Goal: Task Accomplishment & Management: Manage account settings

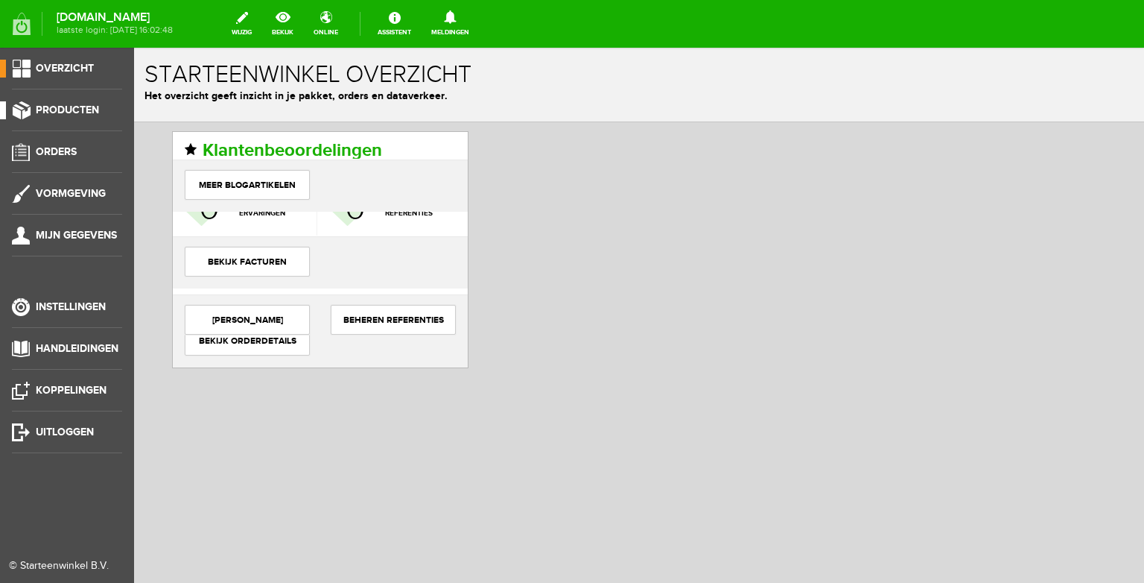
click at [62, 110] on span "Producten" at bounding box center [67, 110] width 63 height 13
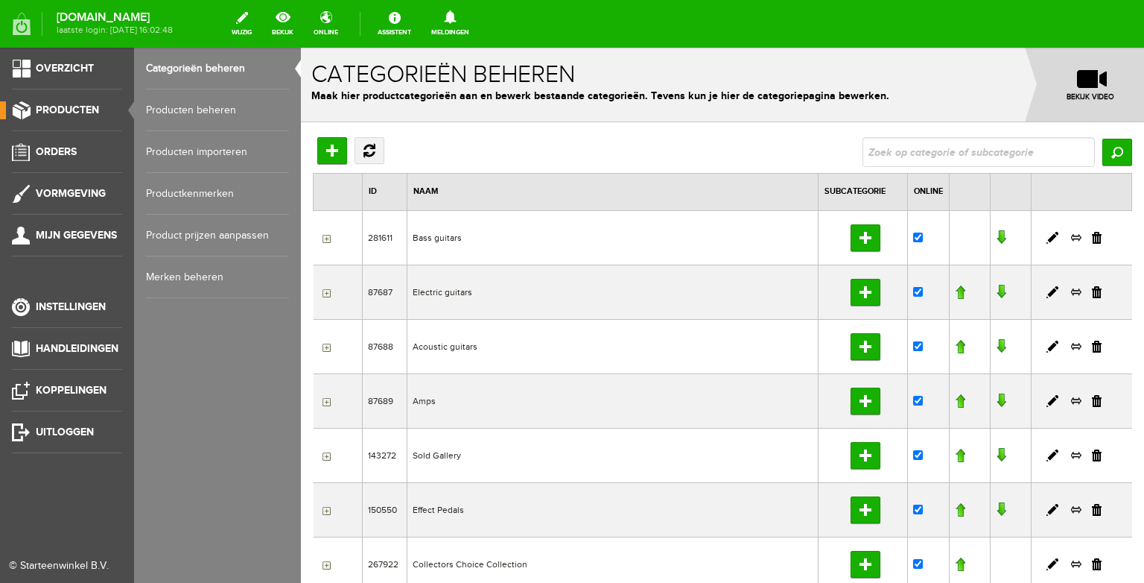
click at [225, 122] on link "Producten beheren" at bounding box center [217, 110] width 143 height 42
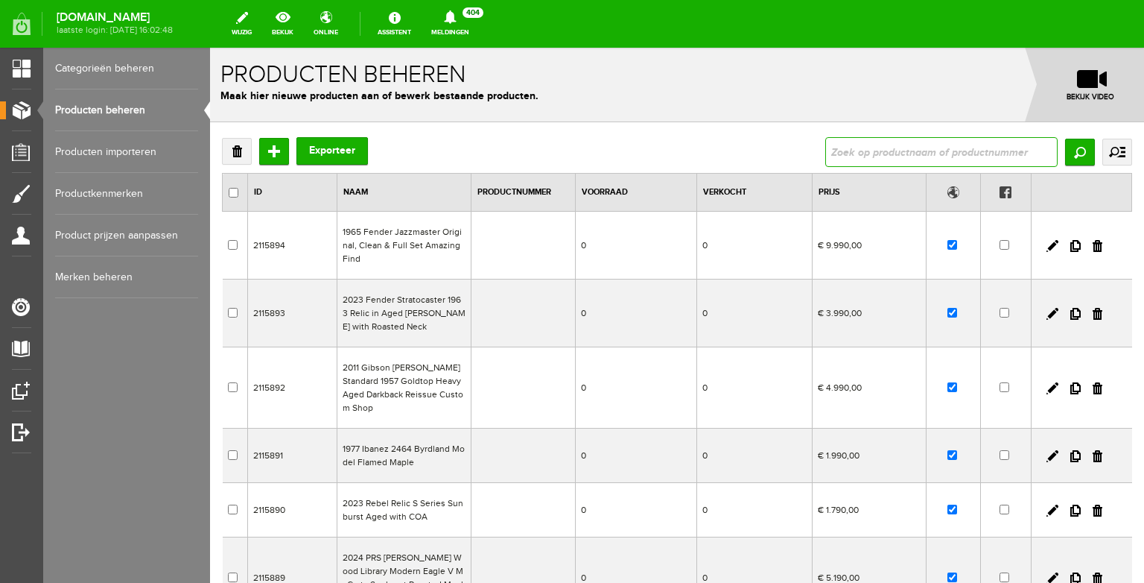
click at [880, 144] on input "text" at bounding box center [941, 152] width 232 height 30
click at [907, 154] on input "text" at bounding box center [941, 152] width 232 height 30
click at [933, 153] on input "text" at bounding box center [941, 152] width 232 height 30
click at [931, 155] on input "text" at bounding box center [941, 152] width 232 height 30
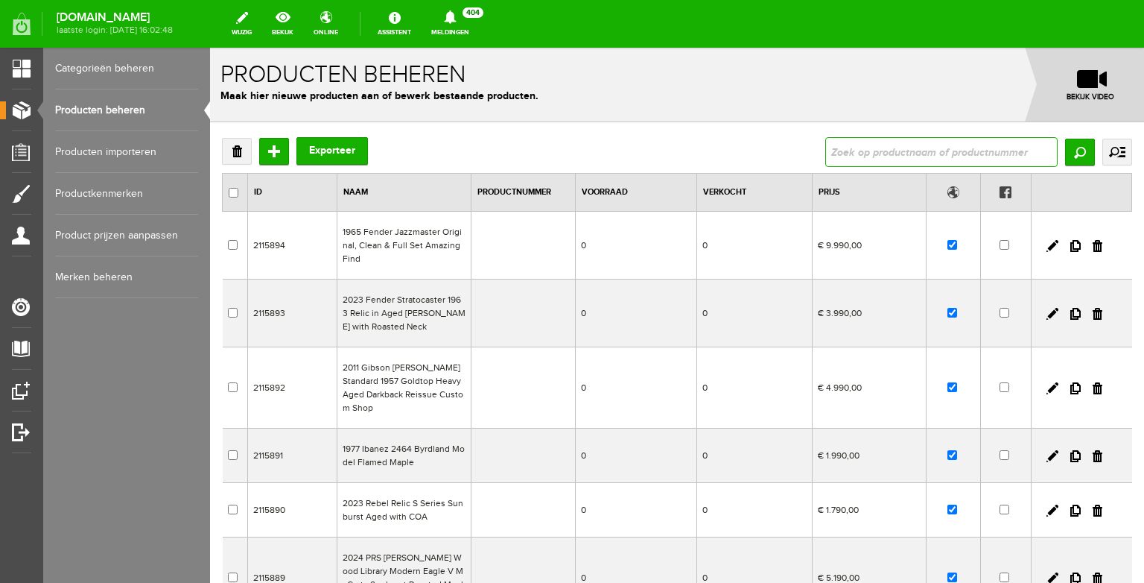
click at [931, 155] on input "text" at bounding box center [941, 152] width 232 height 30
type input "1964"
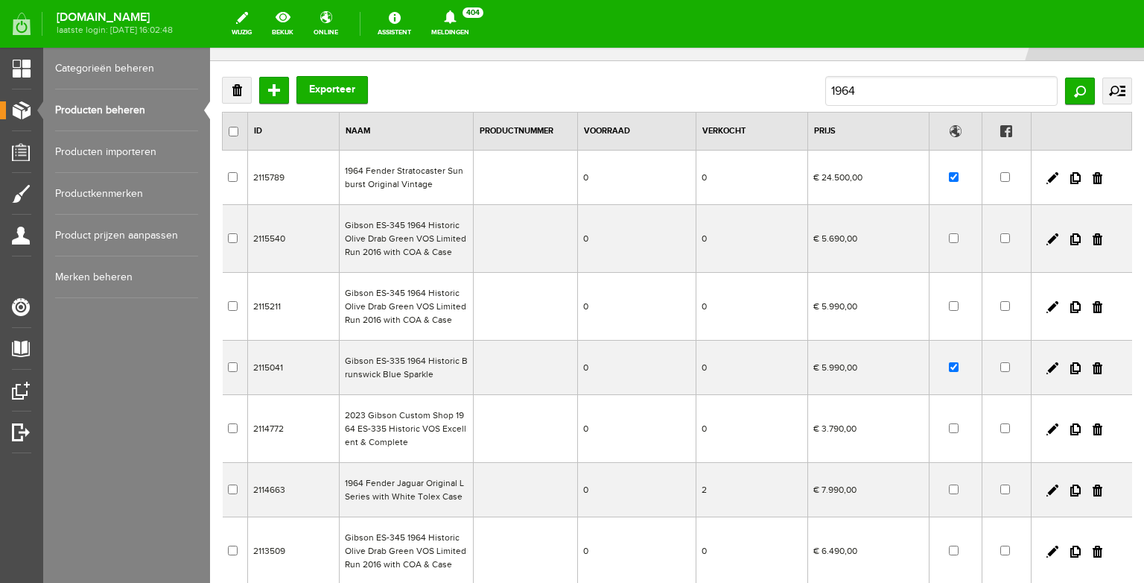
scroll to position [96, 0]
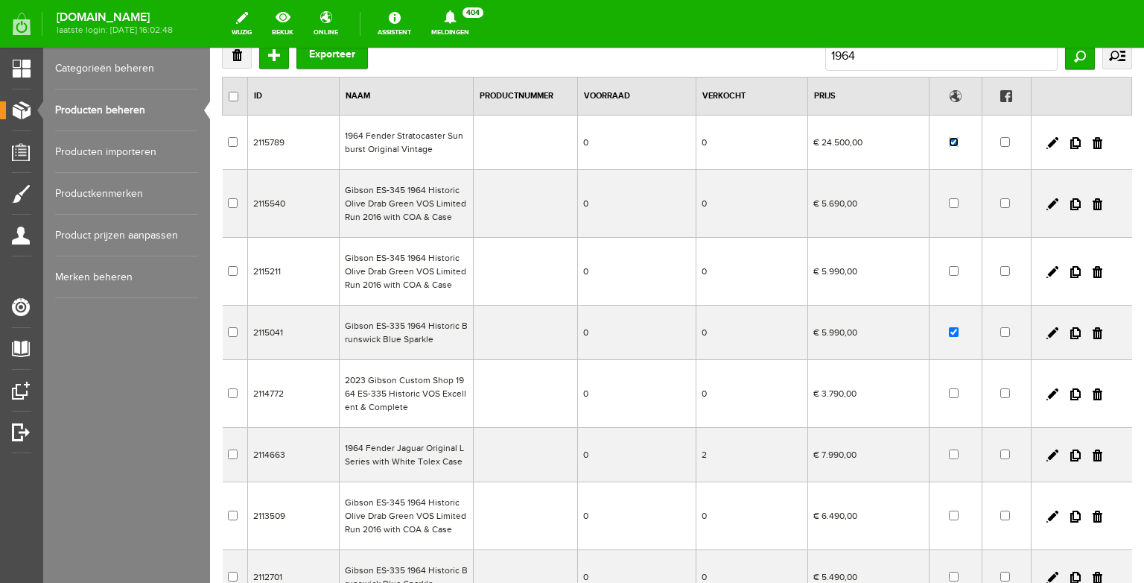
click at [956, 144] on input "checkbox" at bounding box center [954, 142] width 10 height 10
checkbox input "false"
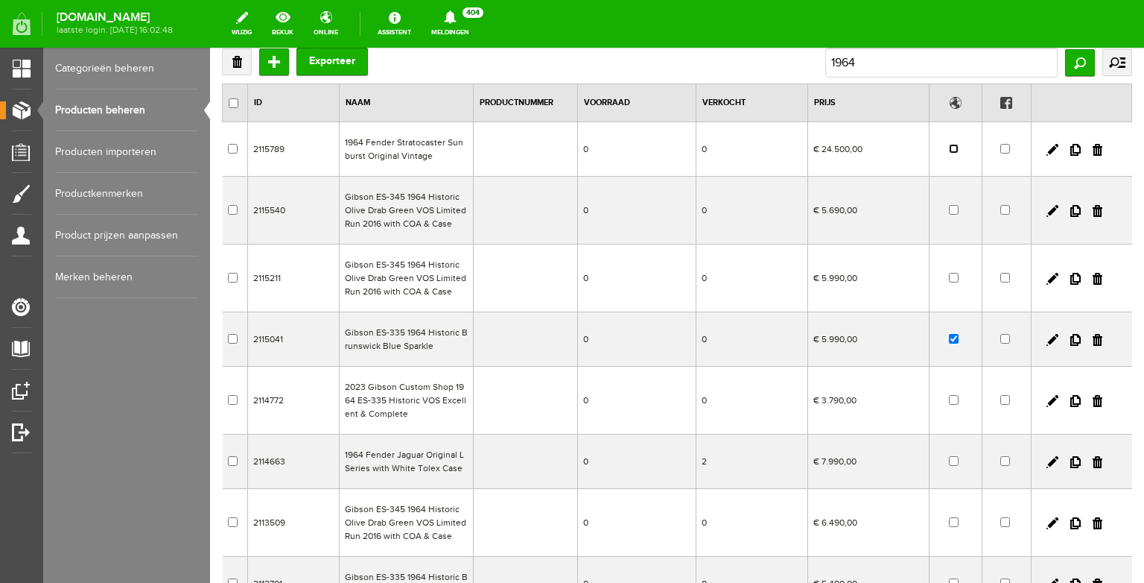
scroll to position [87, 0]
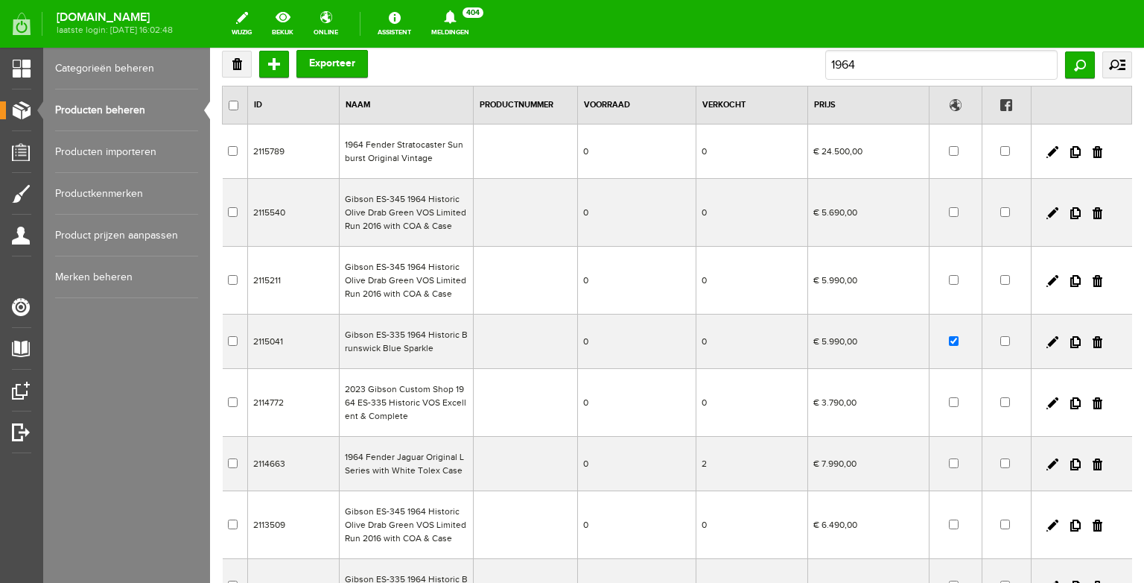
click at [121, 92] on link "Producten beheren" at bounding box center [126, 110] width 143 height 42
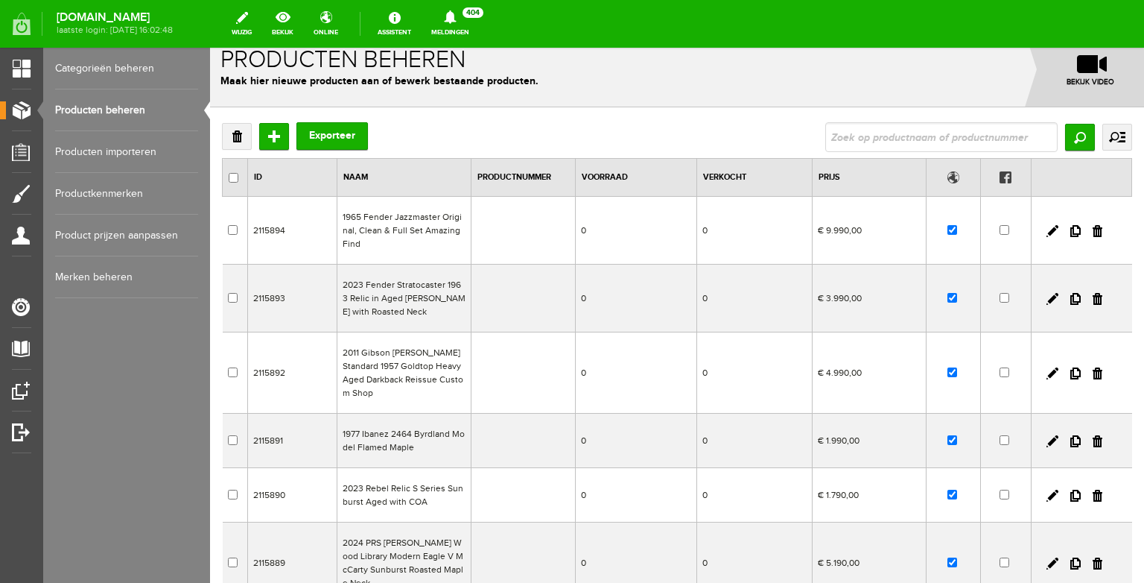
scroll to position [20, 0]
